Goal: Task Accomplishment & Management: Complete application form

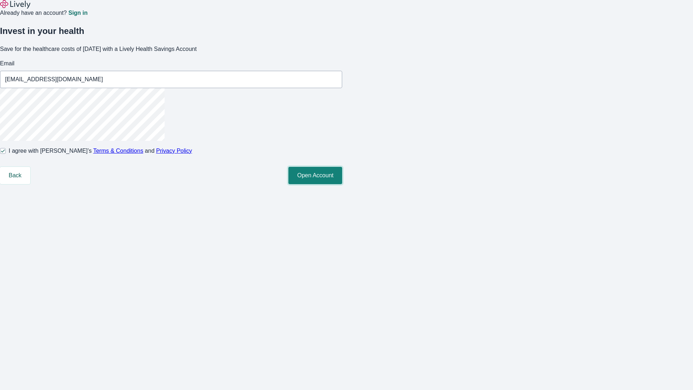
click at [342, 184] on button "Open Account" at bounding box center [315, 175] width 54 height 17
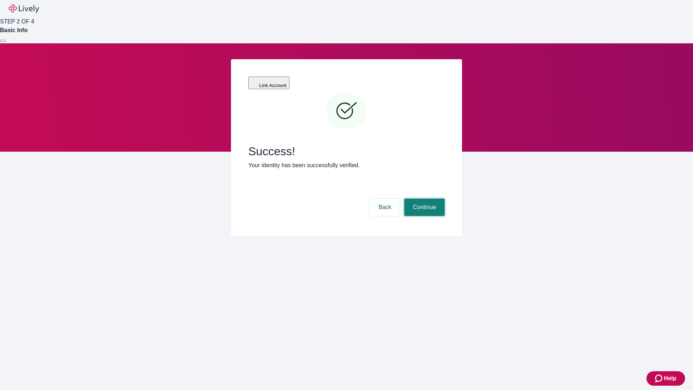
click at [423, 198] on button "Continue" at bounding box center [424, 206] width 40 height 17
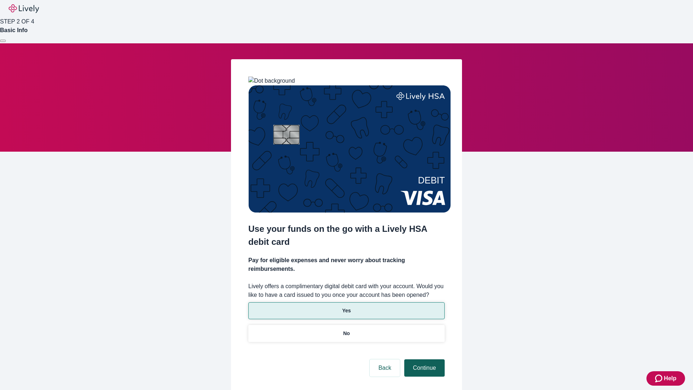
click at [346, 307] on p "Yes" at bounding box center [346, 311] width 9 height 8
click at [423, 359] on button "Continue" at bounding box center [424, 367] width 40 height 17
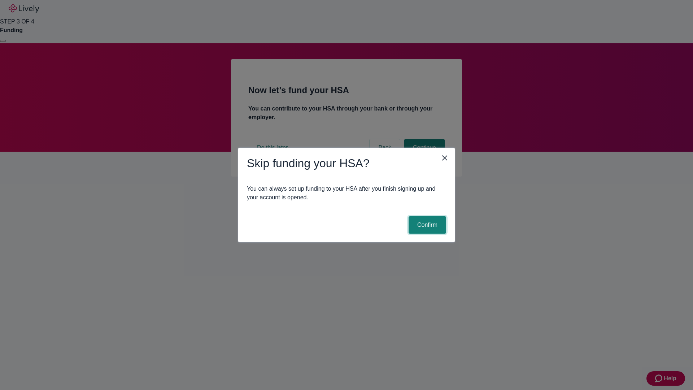
click at [426, 225] on button "Confirm" at bounding box center [427, 224] width 38 height 17
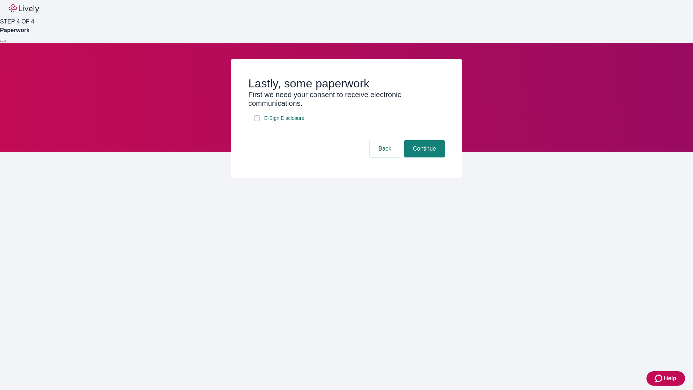
click at [257, 121] on input "E-Sign Disclosure" at bounding box center [257, 118] width 6 height 6
checkbox input "true"
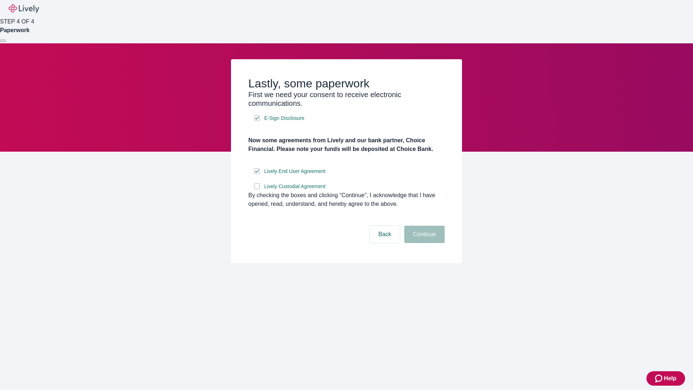
click at [257, 189] on input "Lively Custodial Agreement" at bounding box center [257, 186] width 6 height 6
checkbox input "true"
click at [423, 243] on button "Continue" at bounding box center [424, 233] width 40 height 17
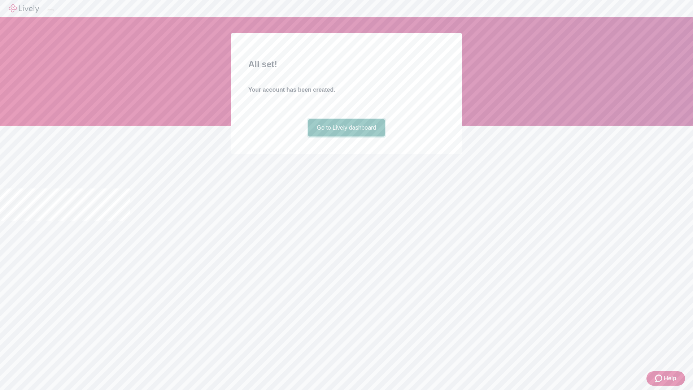
click at [346, 136] on link "Go to Lively dashboard" at bounding box center [346, 127] width 77 height 17
